Goal: Check status: Check status

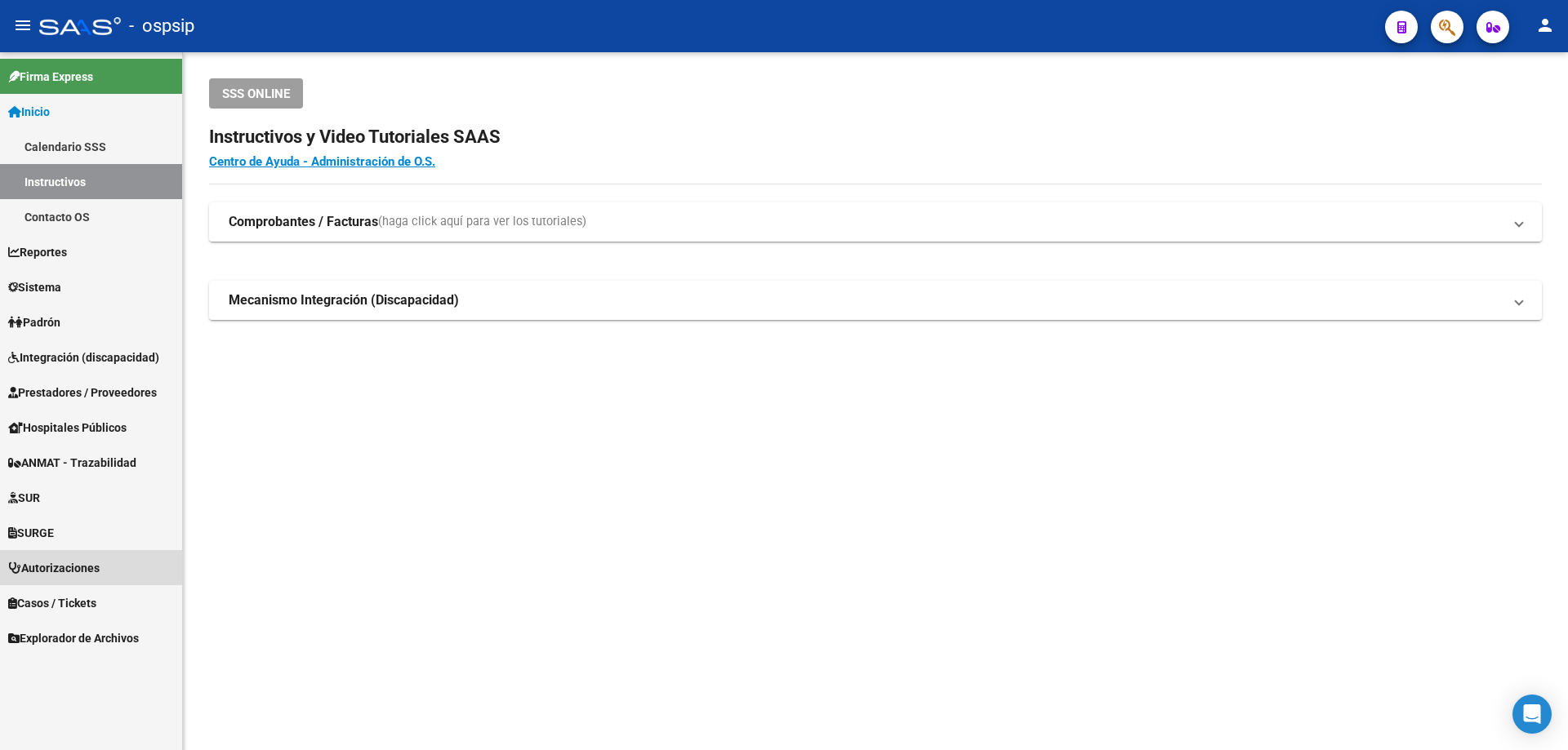
click at [76, 568] on span "Autorizaciones" at bounding box center [54, 567] width 92 height 18
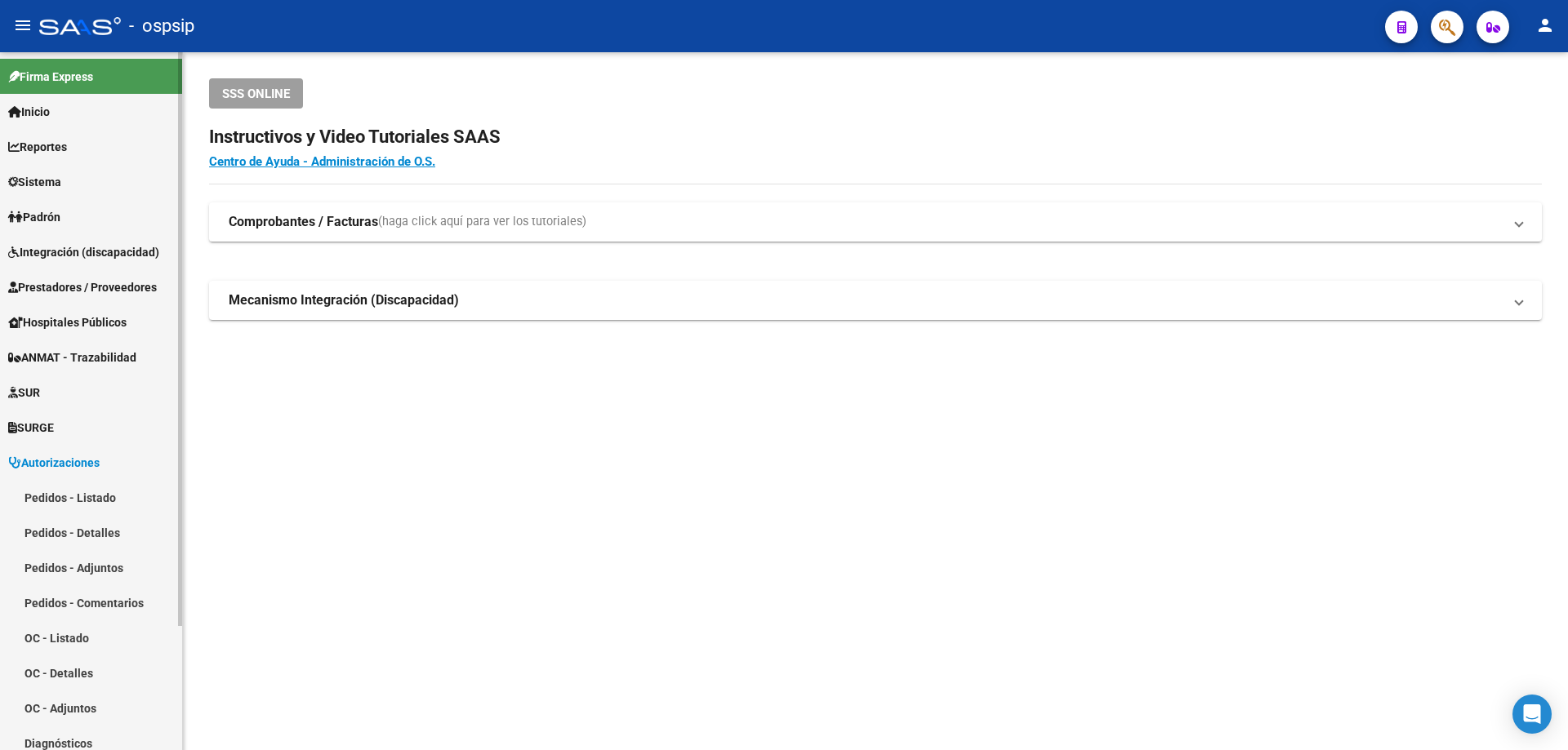
click at [71, 500] on link "Pedidos - Listado" at bounding box center [91, 497] width 182 height 35
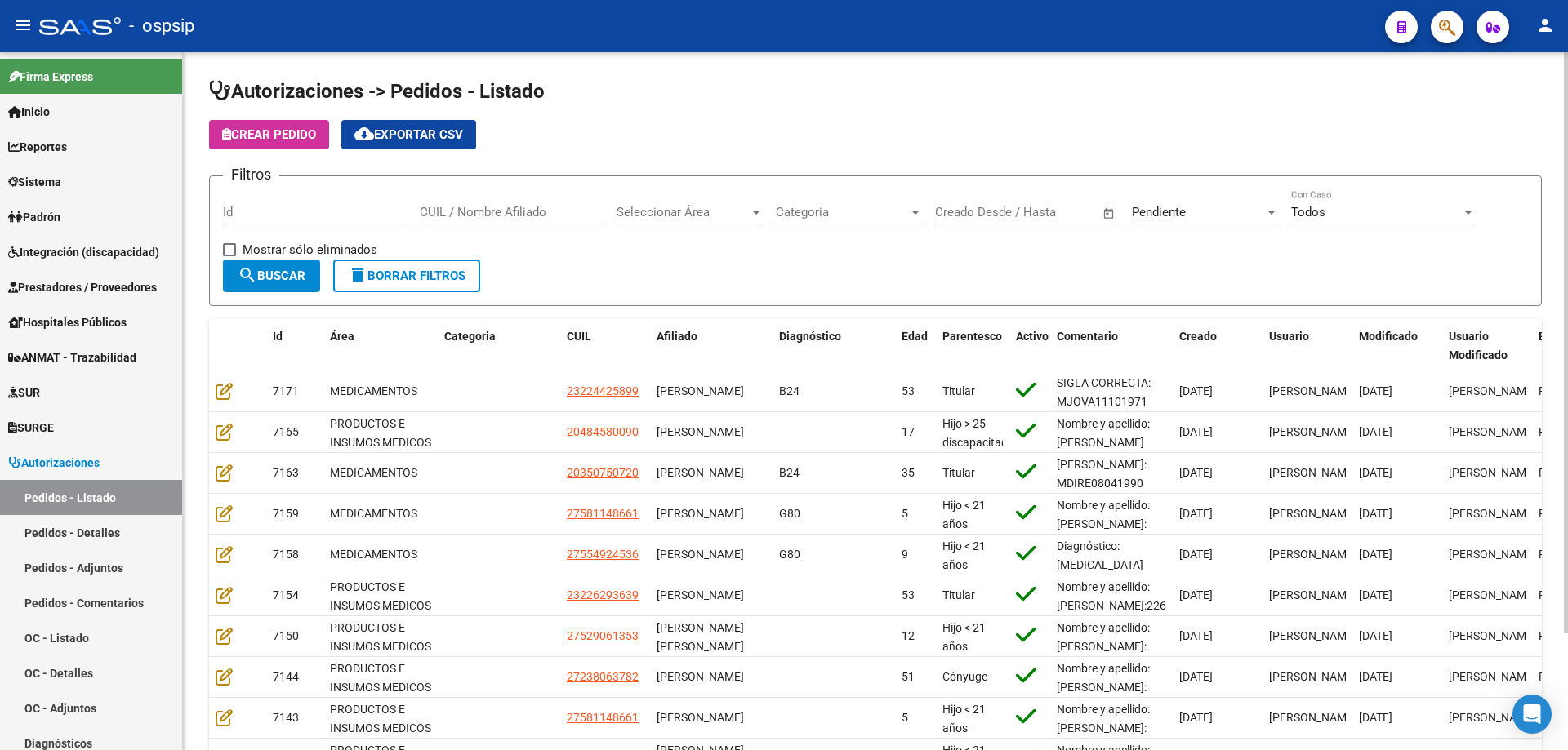
click at [1145, 213] on span "Pendiente" at bounding box center [1160, 213] width 54 height 15
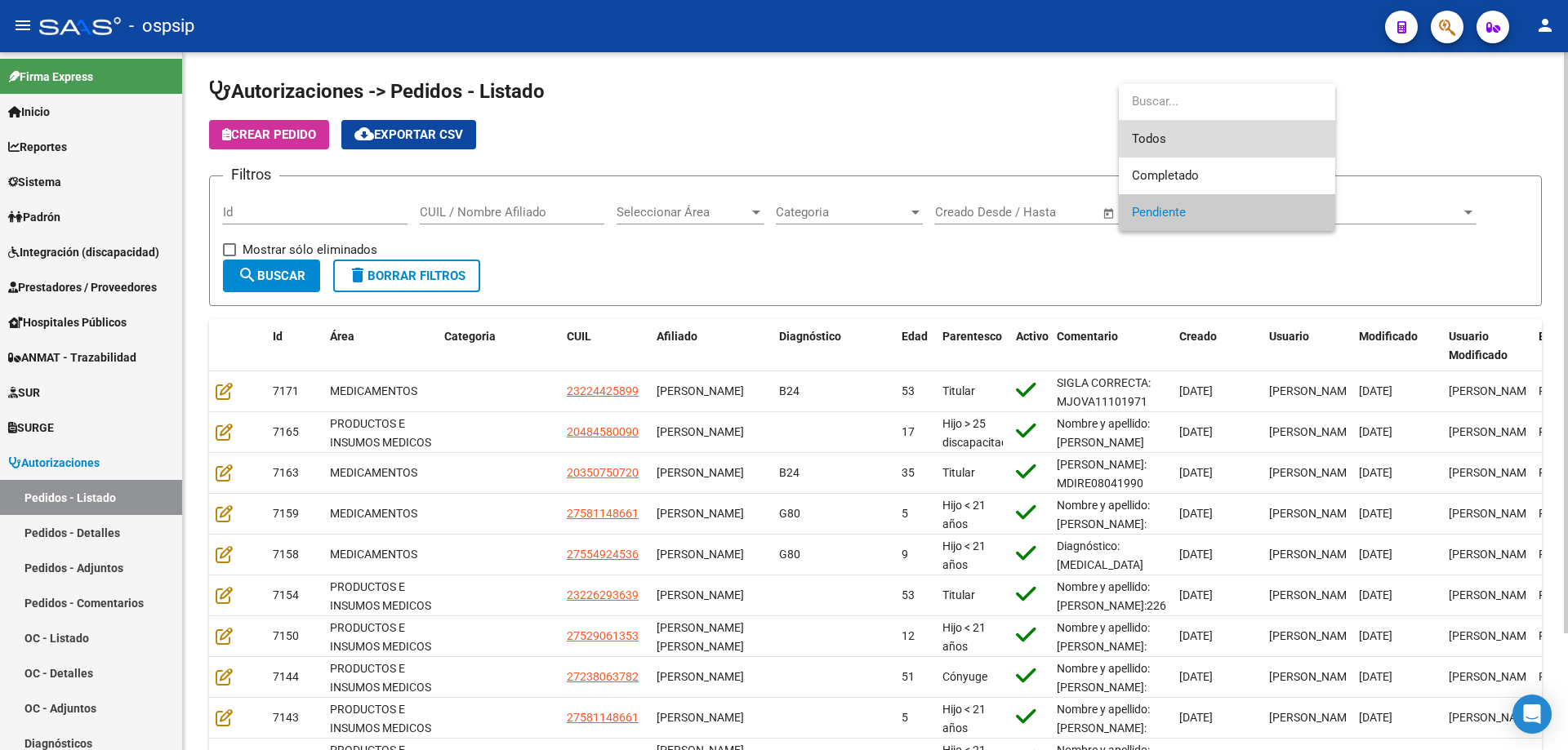
click at [1179, 127] on span "Todos" at bounding box center [1227, 139] width 190 height 37
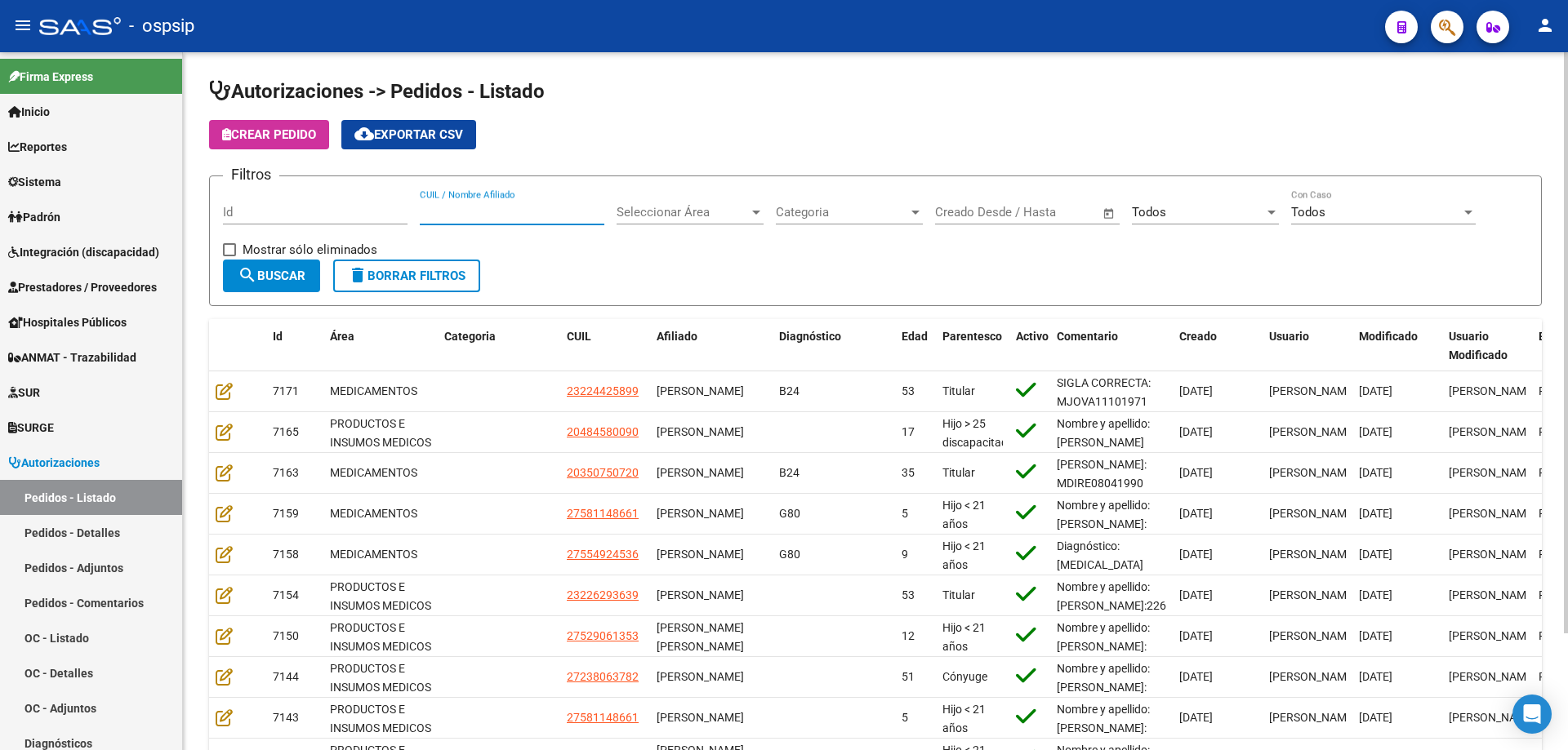
paste input "20181987546"
type input "20181987546"
click at [288, 278] on span "search Buscar" at bounding box center [272, 276] width 67 height 15
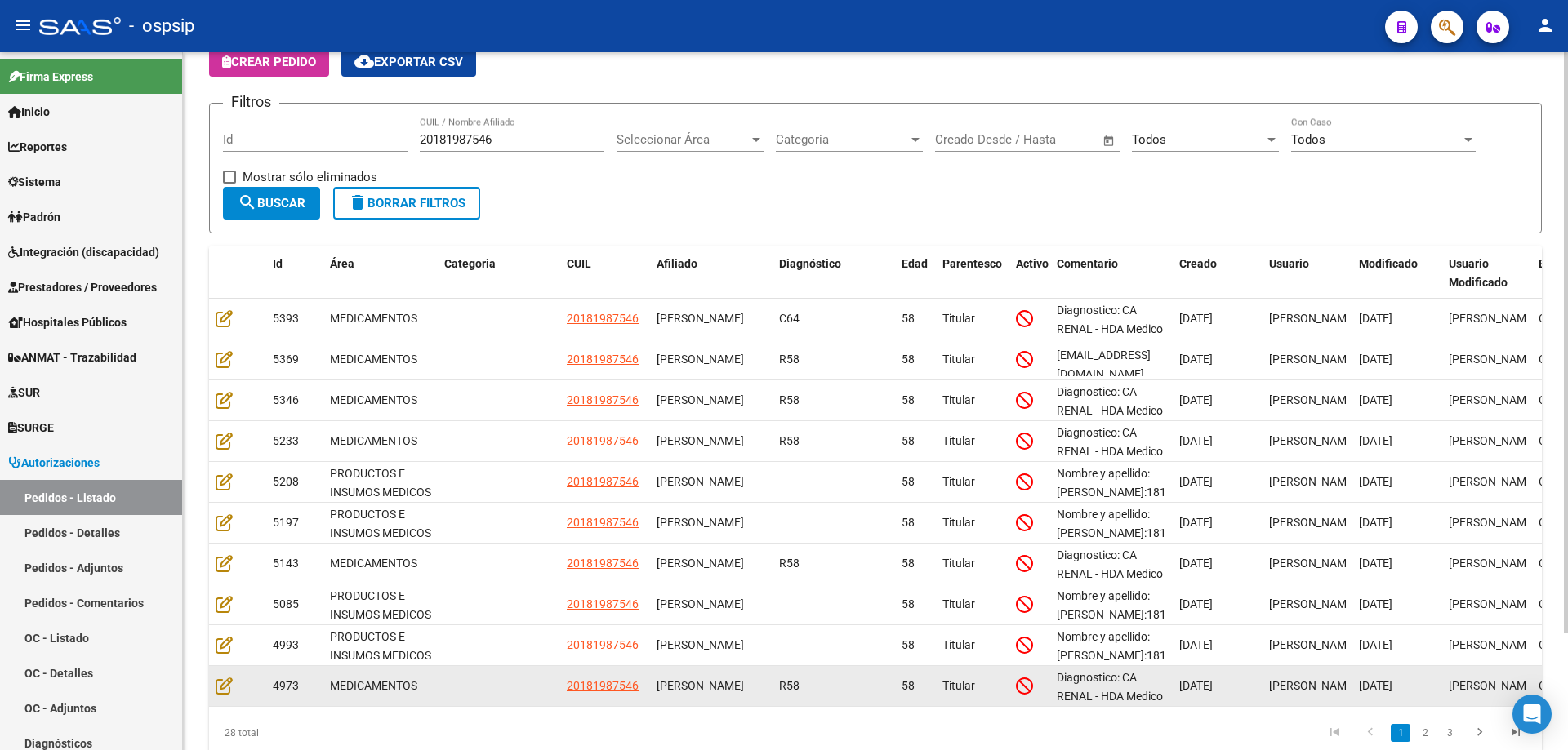
scroll to position [140, 0]
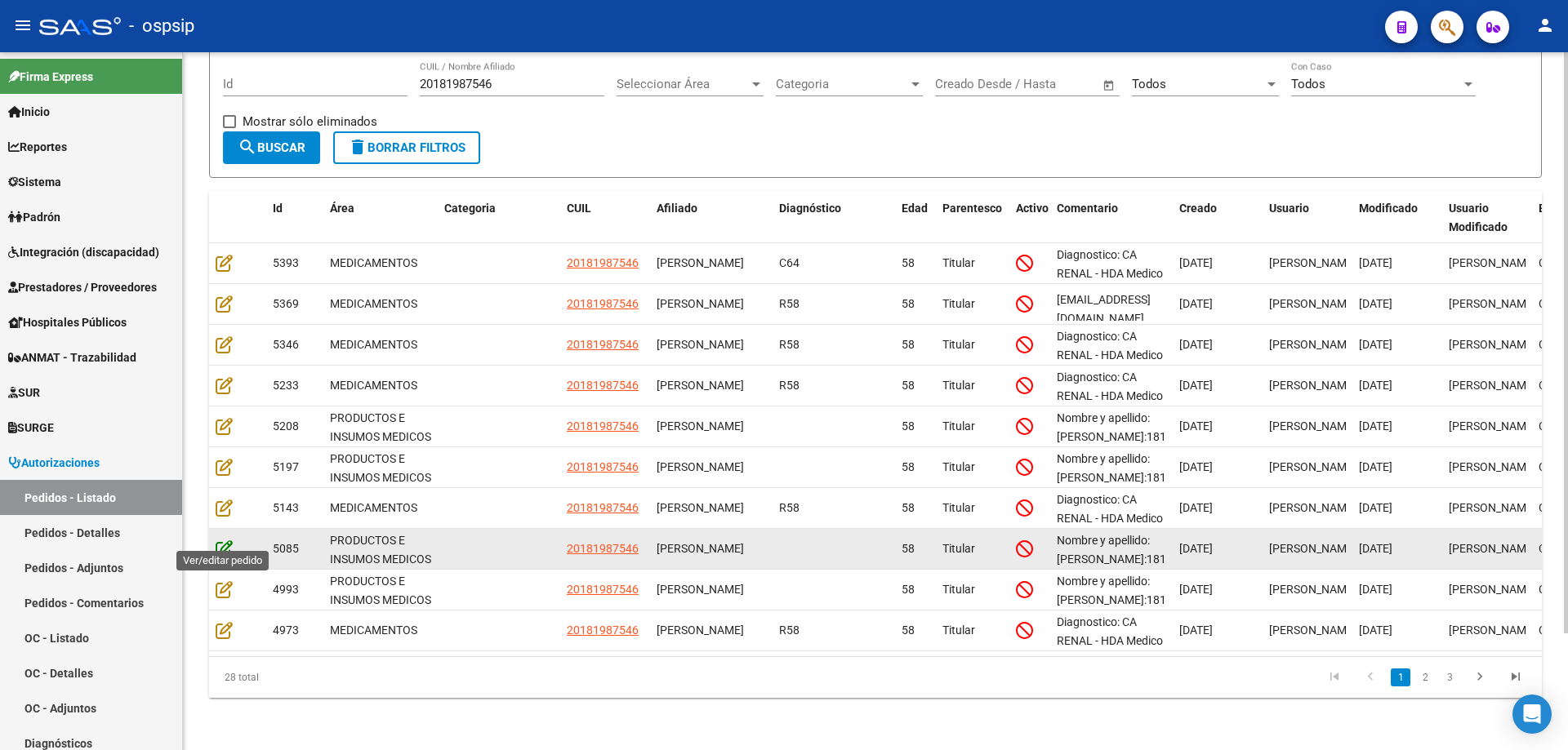
click at [223, 539] on icon at bounding box center [224, 548] width 17 height 18
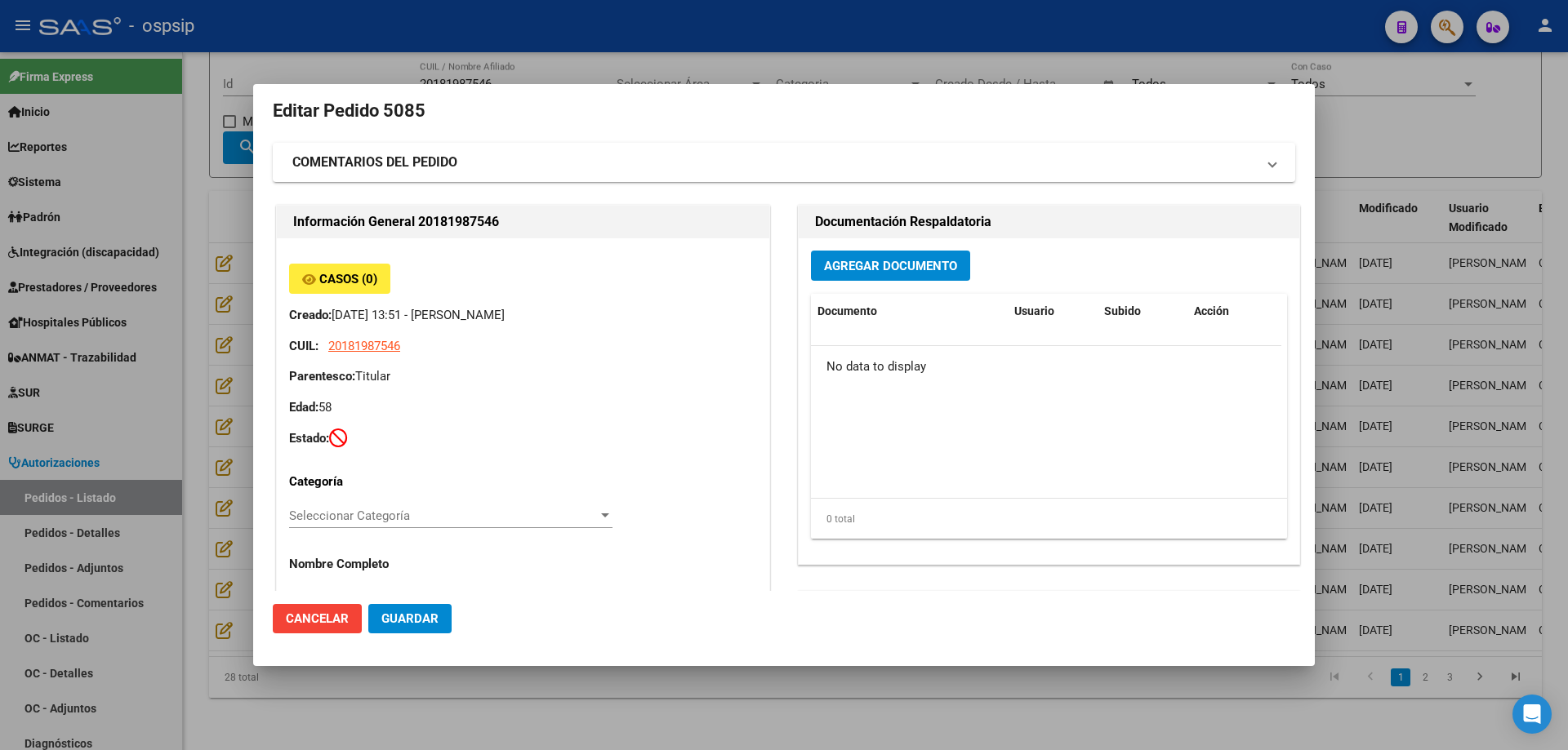
scroll to position [0, 0]
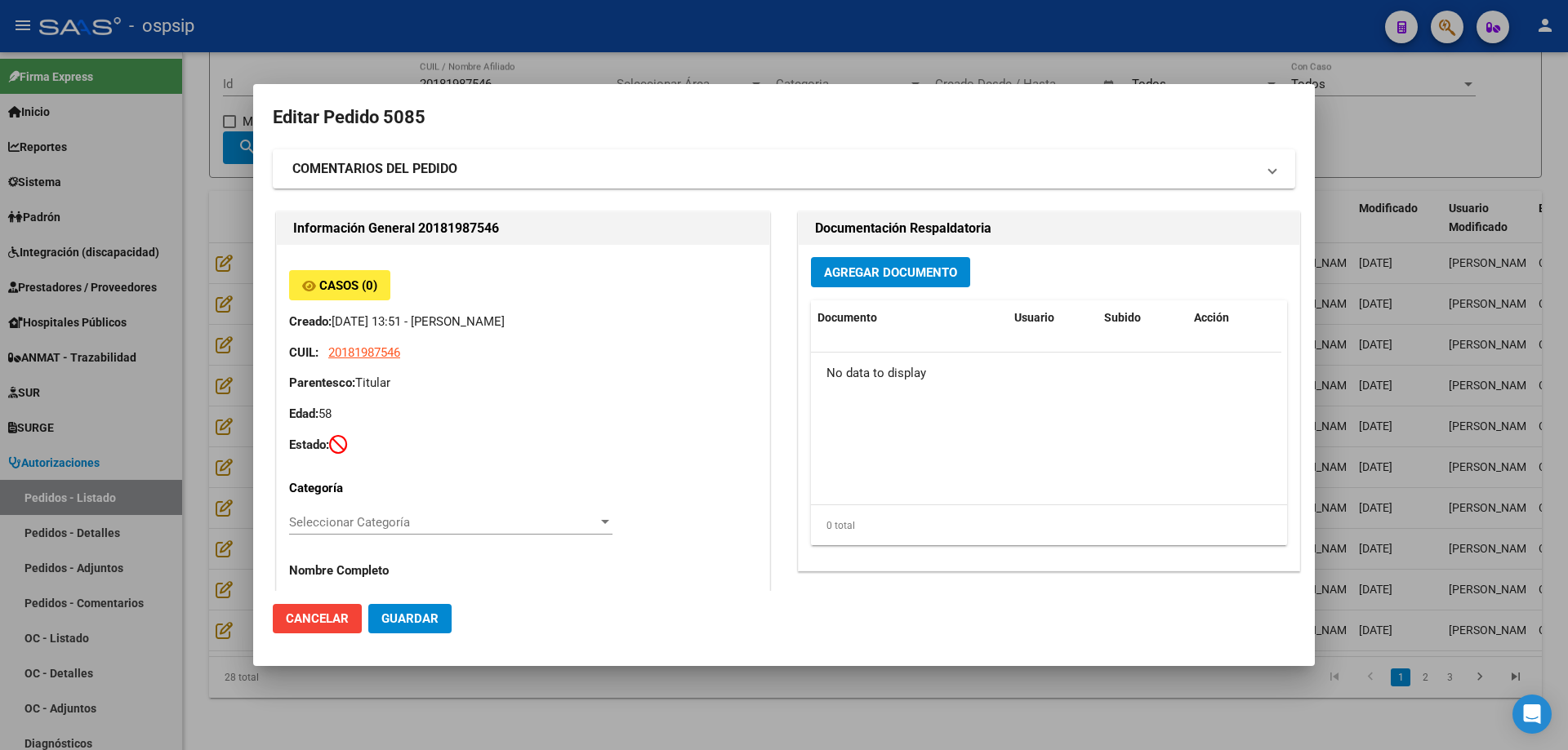
click at [1350, 129] on div at bounding box center [784, 375] width 1568 height 750
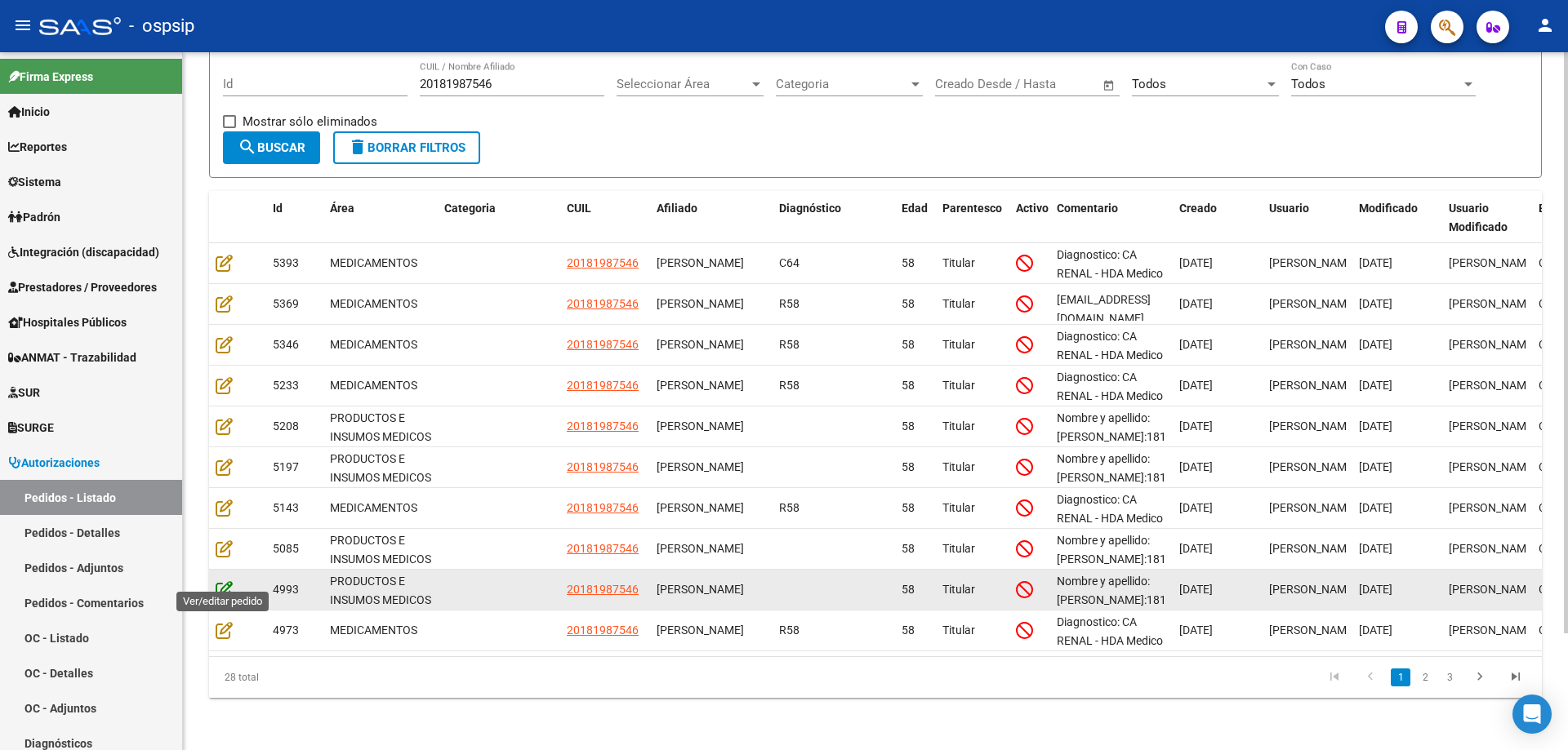
click at [231, 581] on icon at bounding box center [224, 589] width 17 height 18
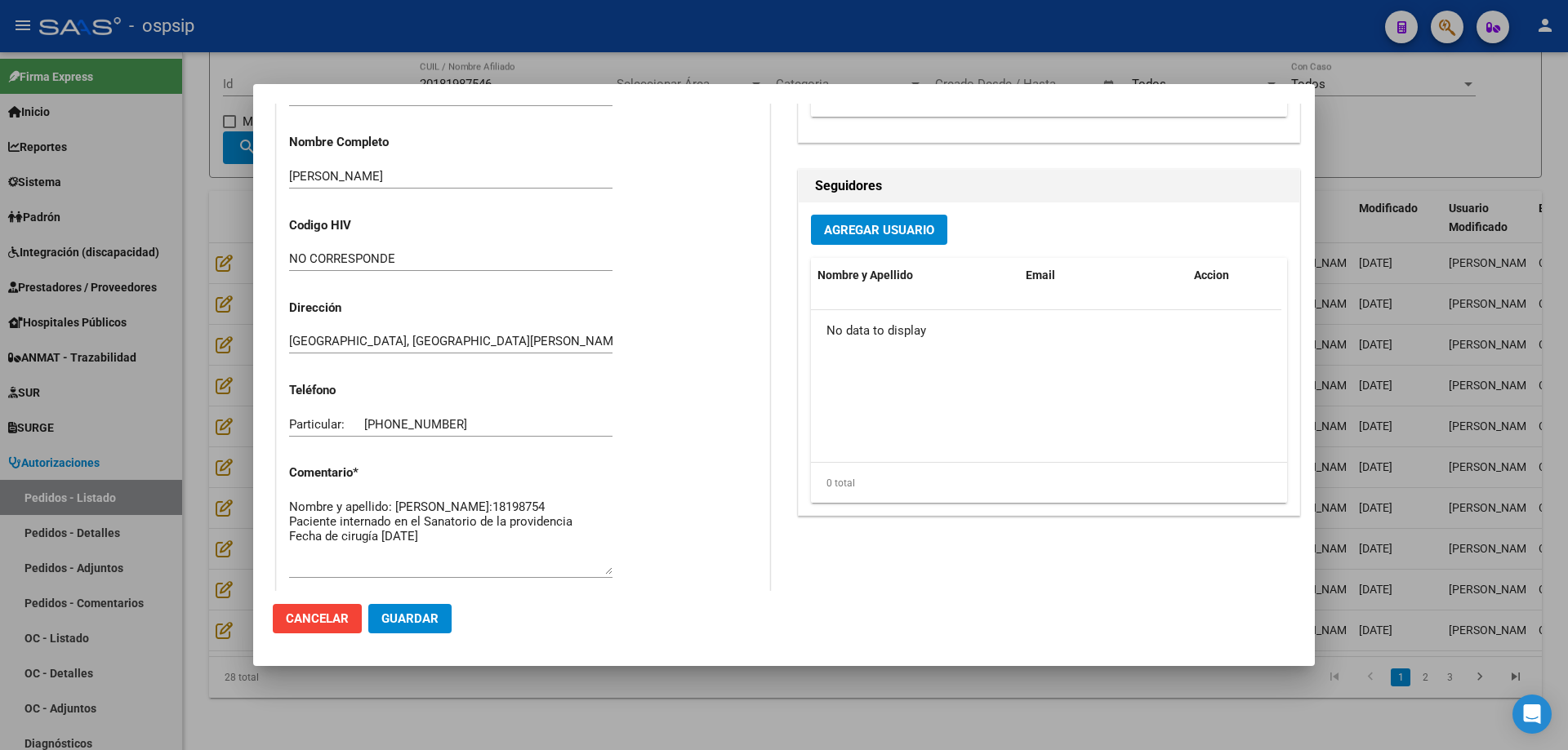
scroll to position [369, 0]
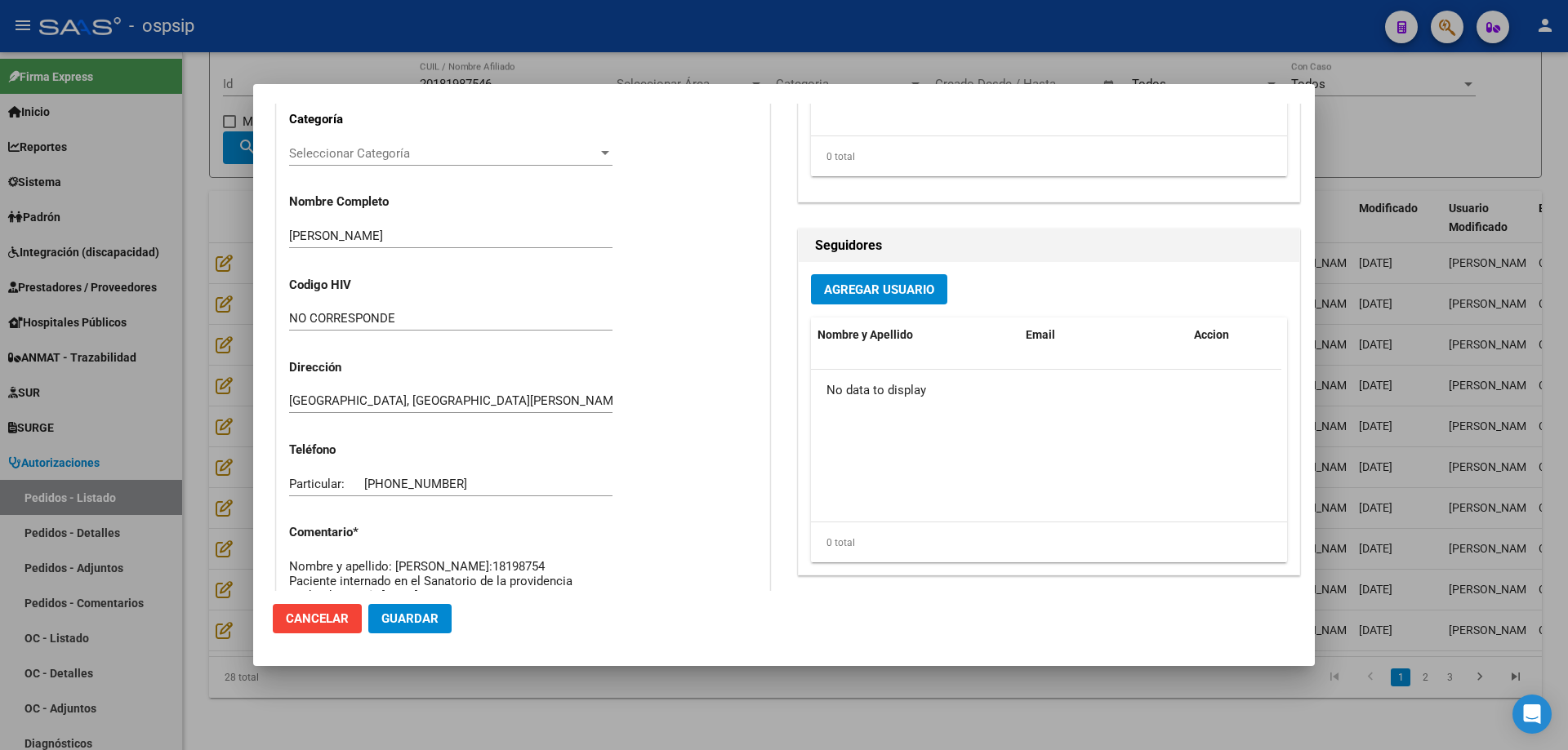
click at [1466, 138] on div at bounding box center [784, 375] width 1568 height 750
